Goal: Task Accomplishment & Management: Manage account settings

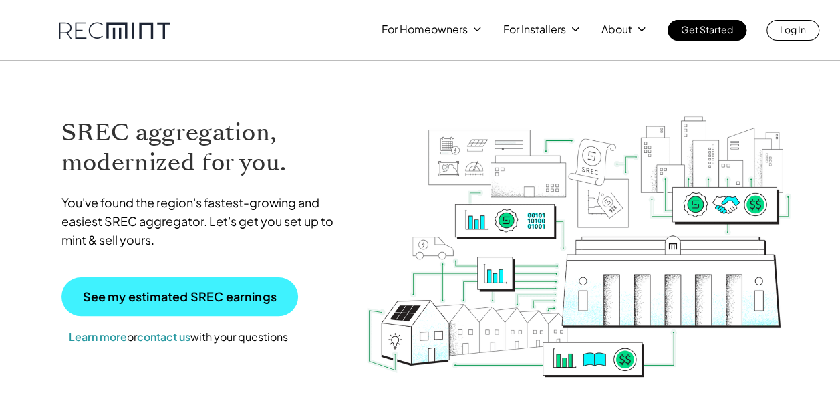
click at [230, 295] on p "See my estimated SREC earnings" at bounding box center [180, 297] width 194 height 12
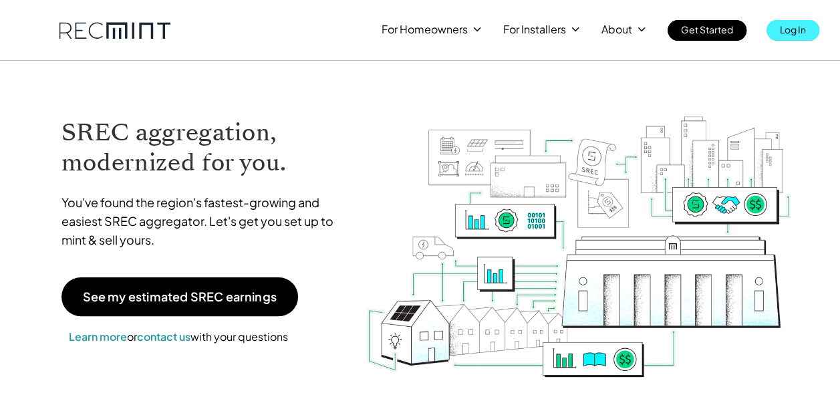
click at [792, 29] on p "Log In" at bounding box center [792, 29] width 26 height 19
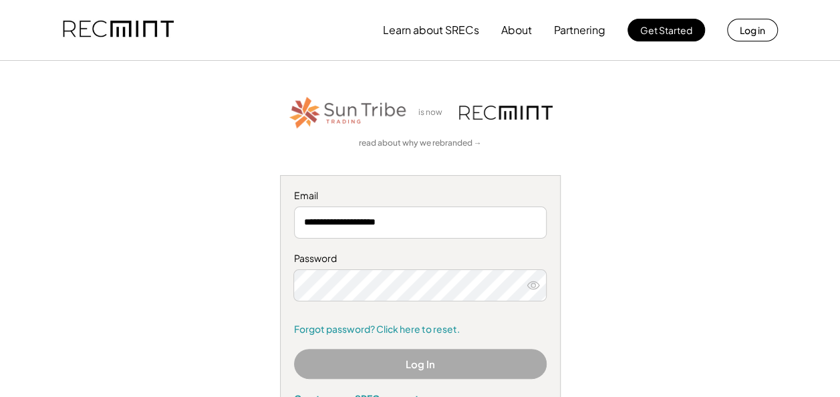
click at [531, 283] on use at bounding box center [533, 284] width 12 height 7
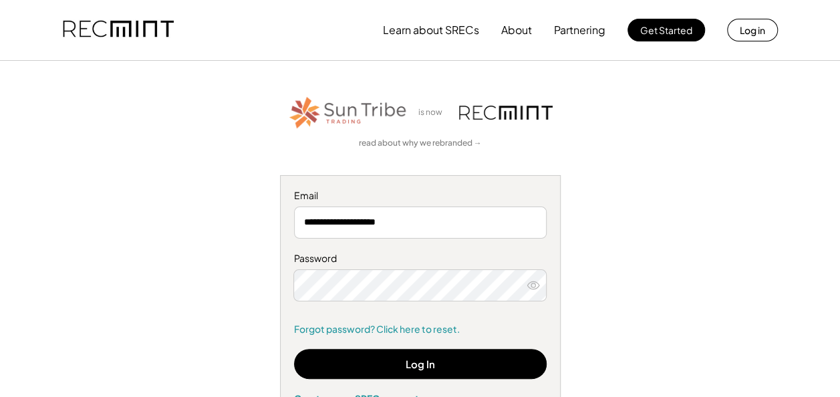
click at [533, 286] on icon at bounding box center [532, 285] width 13 height 13
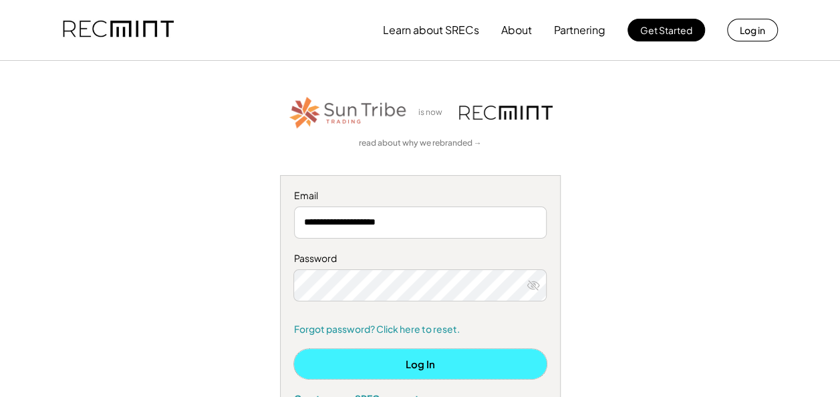
click at [454, 361] on button "Log In" at bounding box center [420, 364] width 252 height 30
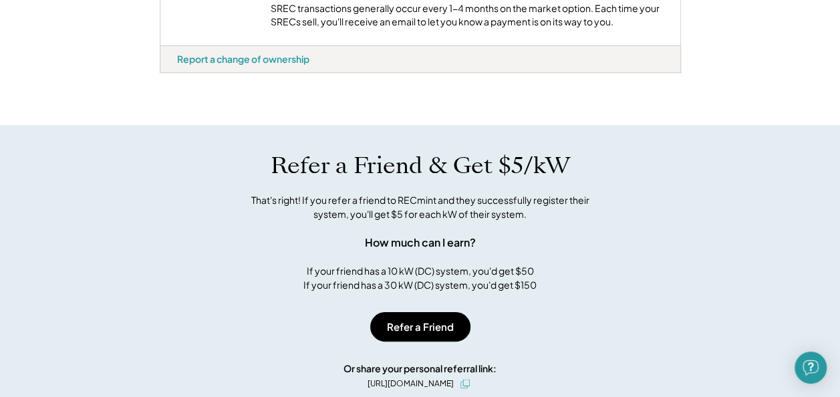
scroll to position [576, 0]
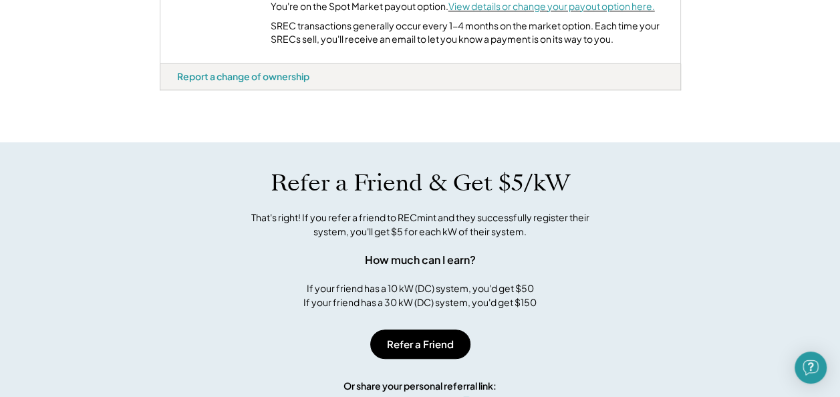
click at [637, 12] on font "View details or change your payout option here." at bounding box center [551, 6] width 206 height 12
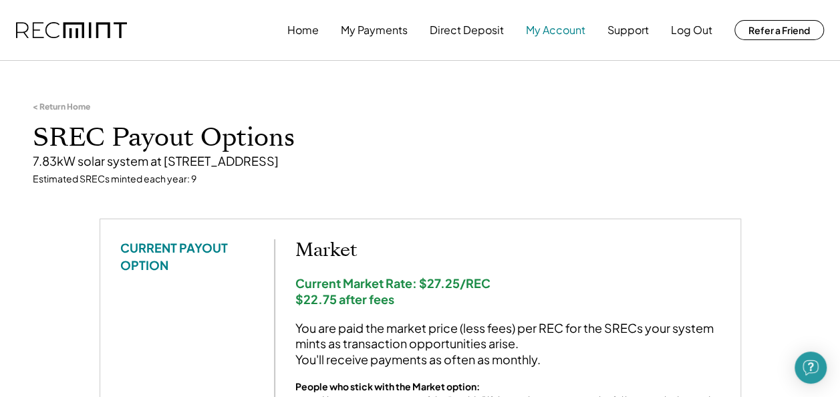
click at [564, 30] on button "My Account" at bounding box center [555, 30] width 59 height 27
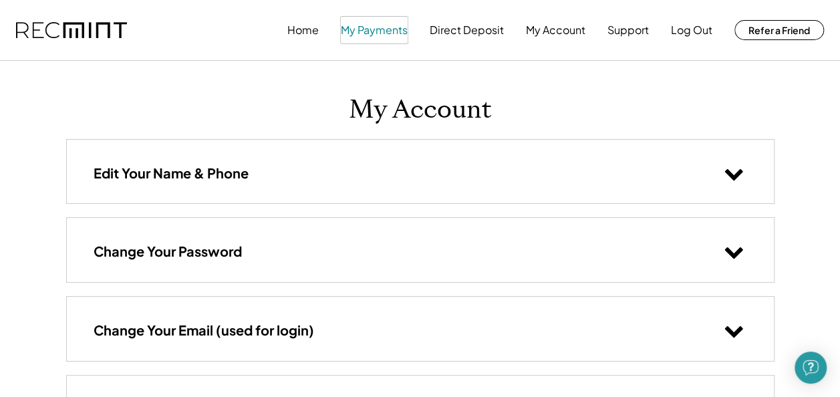
click at [369, 30] on button "My Payments" at bounding box center [374, 30] width 67 height 27
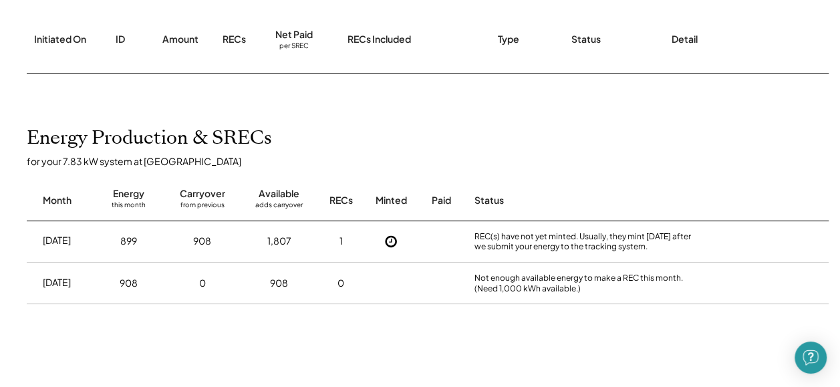
scroll to position [207, 15]
